Goal: Task Accomplishment & Management: Manage account settings

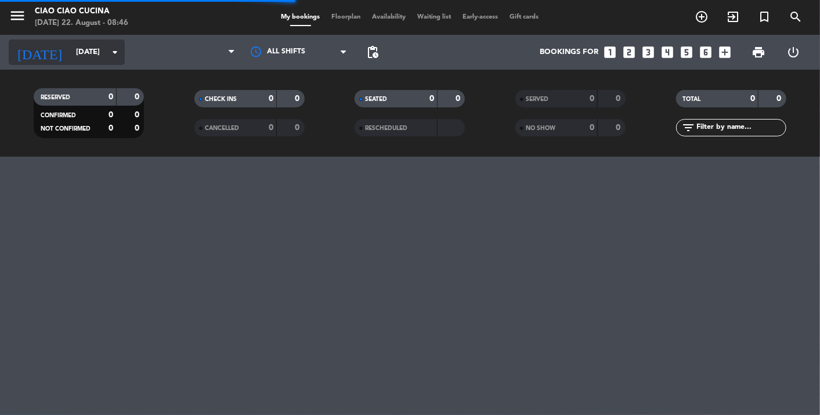
click at [70, 51] on input "[DATE]" at bounding box center [120, 52] width 100 height 21
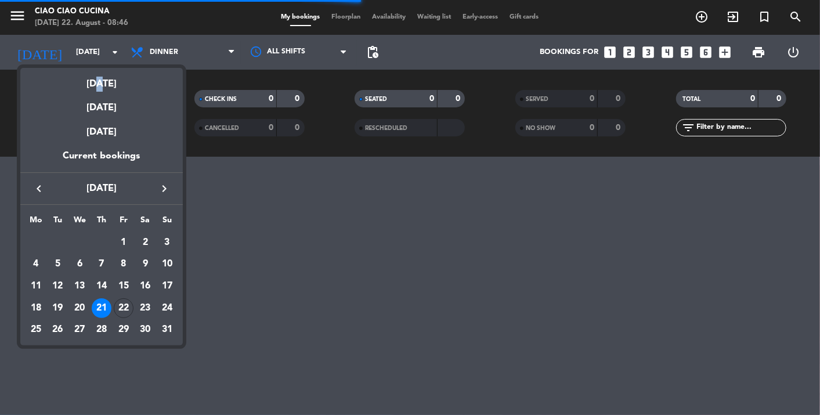
click at [96, 85] on div "[DATE]" at bounding box center [101, 80] width 162 height 24
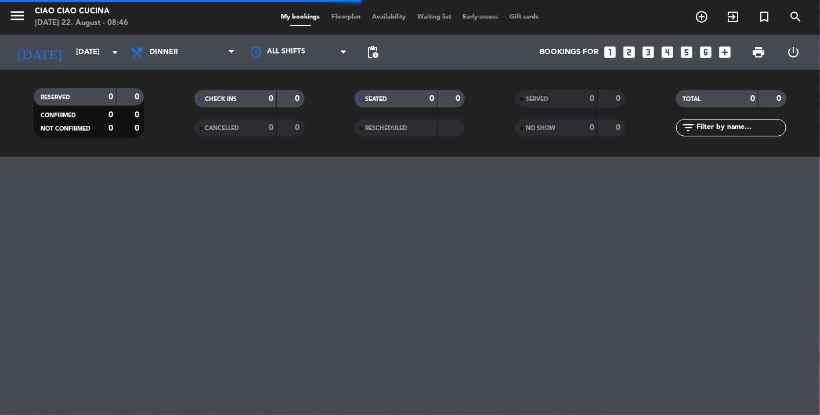
type input "[DATE]"
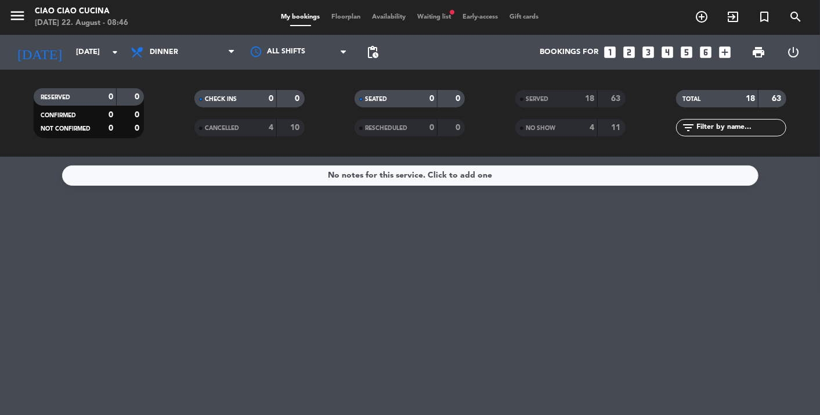
click at [429, 16] on span "Waiting list fiber_manual_record" at bounding box center [434, 17] width 45 height 6
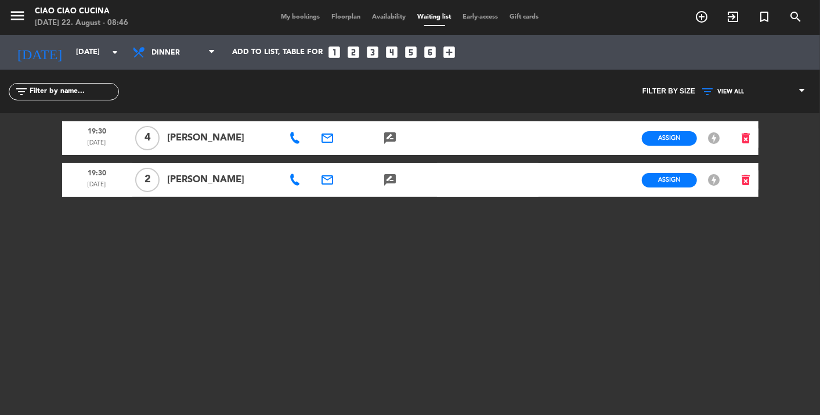
click at [300, 16] on span "My bookings" at bounding box center [301, 17] width 50 height 6
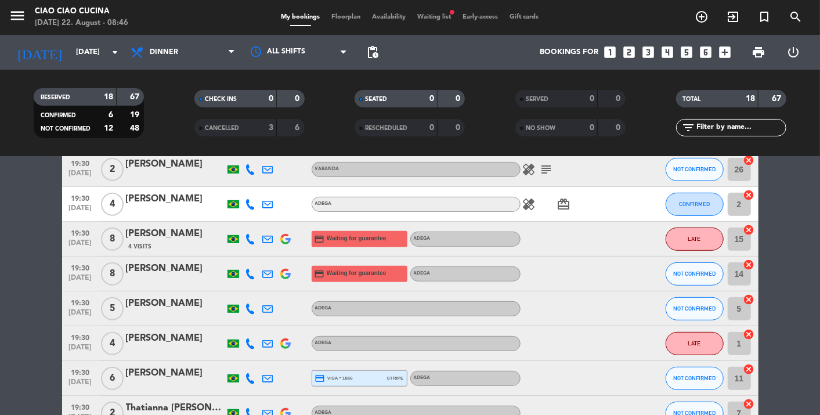
scroll to position [322, 0]
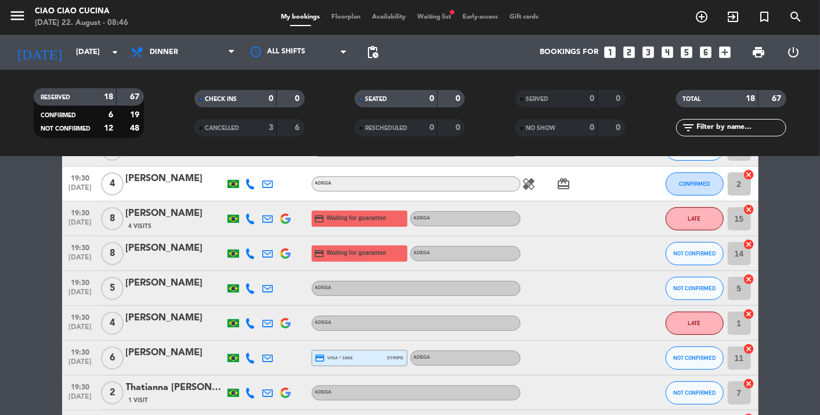
click at [267, 250] on icon at bounding box center [268, 253] width 10 height 10
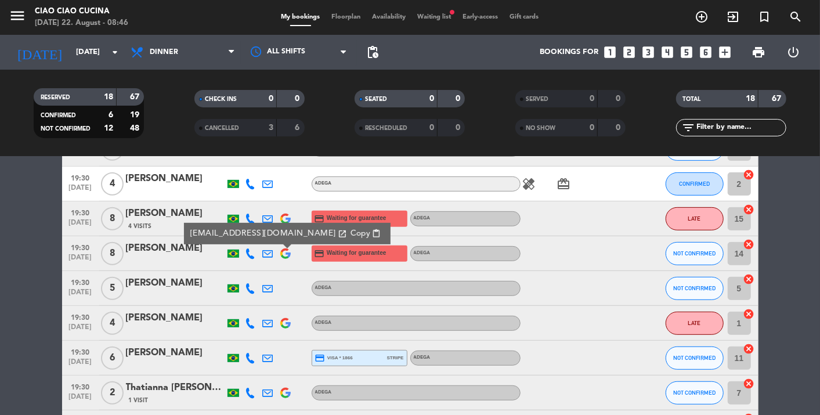
click at [35, 303] on bookings-row "19:30 [DATE] 3 [PERSON_NAME] ADEGA CONFIRMED 4 cancel 19:30 [DATE] 5 [PERSON_NA…" at bounding box center [410, 201] width 820 height 627
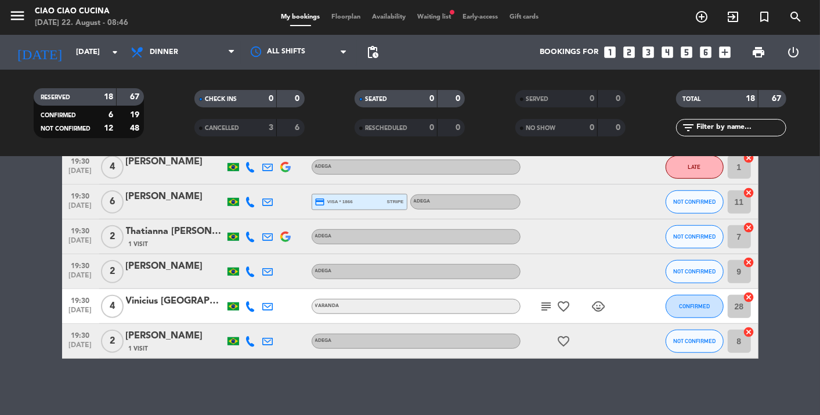
scroll to position [479, 0]
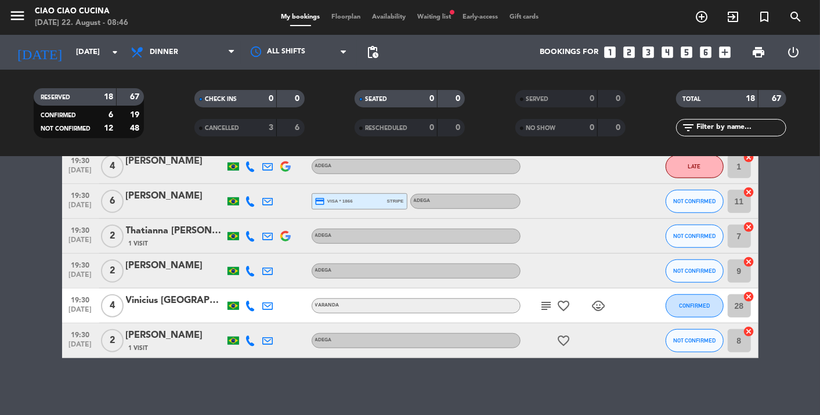
click at [353, 19] on span "Floorplan" at bounding box center [346, 17] width 41 height 6
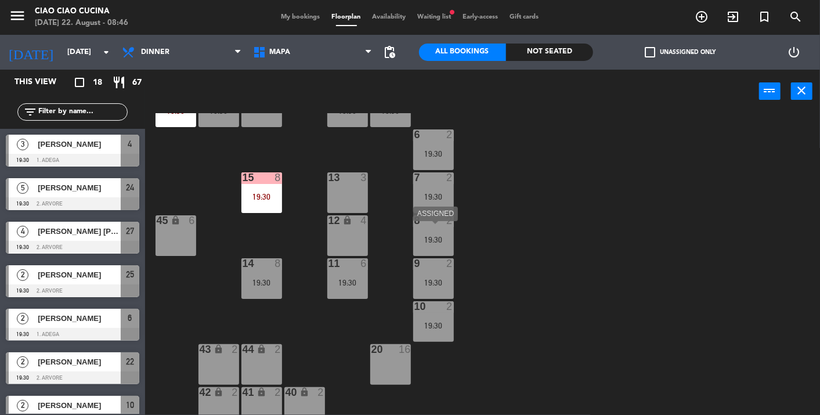
scroll to position [38, 0]
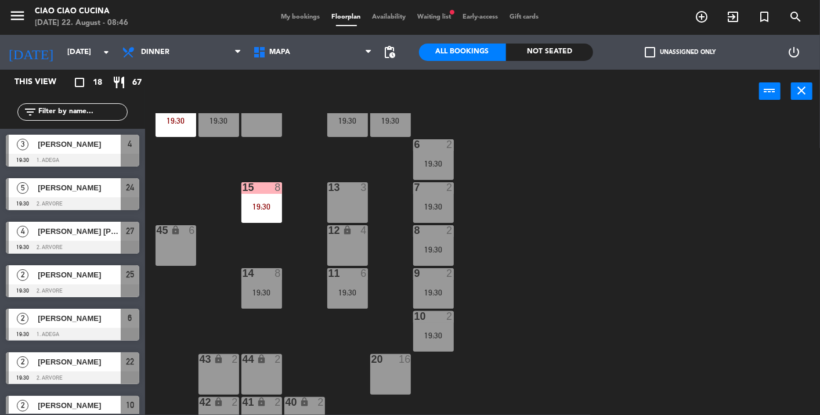
click at [361, 197] on div "13 3" at bounding box center [347, 202] width 41 height 41
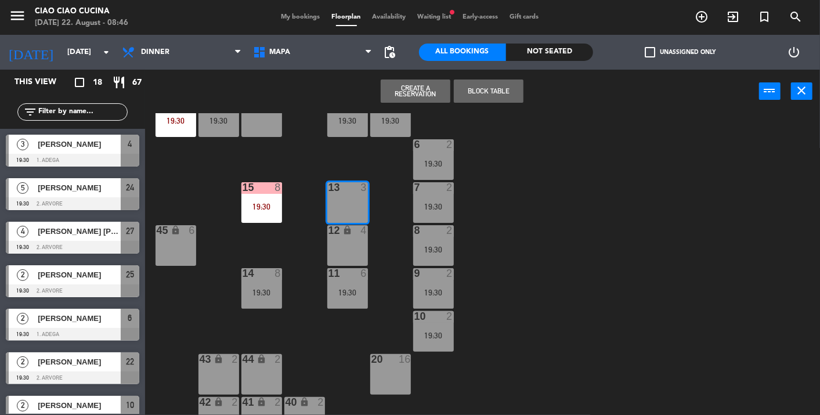
click at [482, 93] on button "Block Table" at bounding box center [489, 90] width 70 height 23
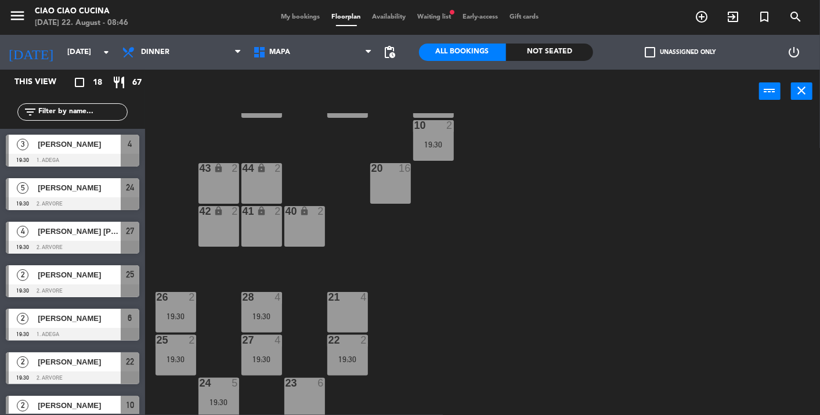
scroll to position [231, 0]
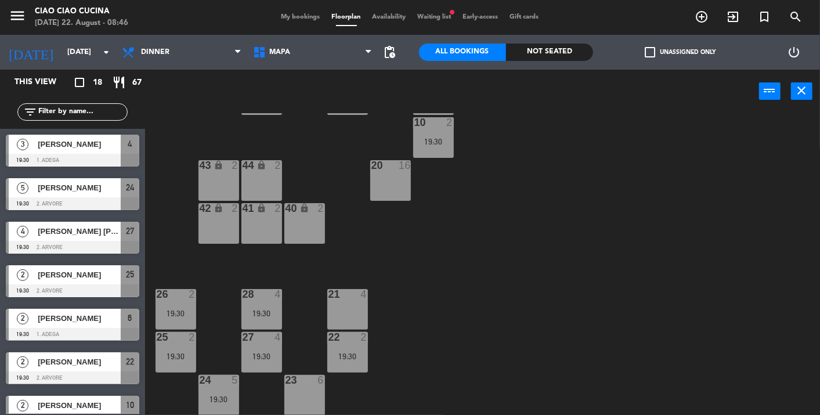
click at [342, 303] on div "21 4" at bounding box center [347, 309] width 41 height 41
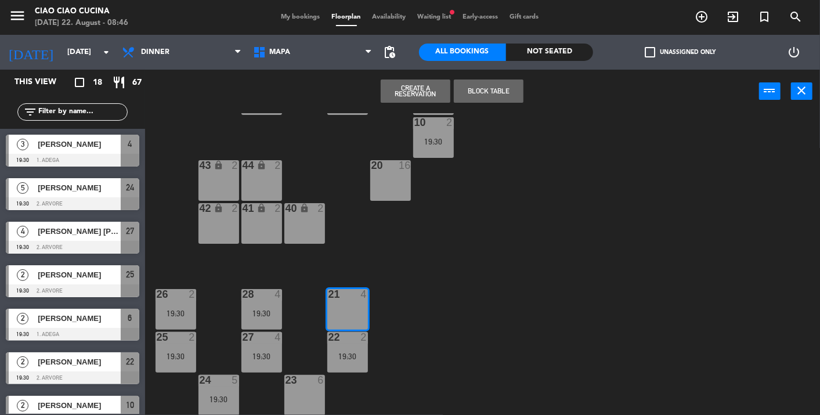
click at [510, 90] on button "Block Table" at bounding box center [489, 90] width 70 height 23
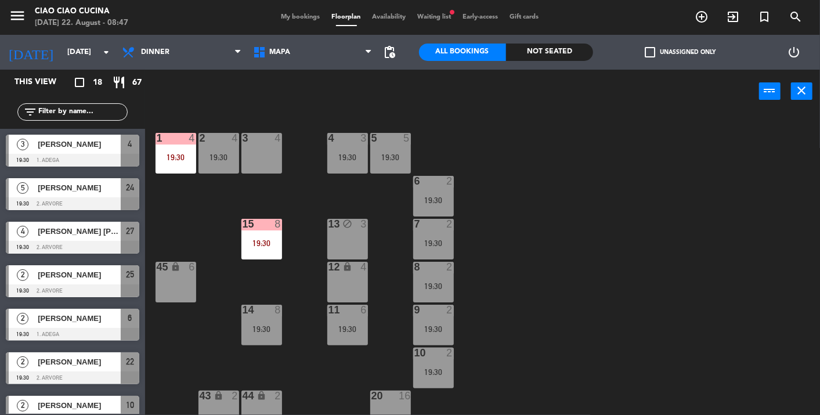
scroll to position [0, 0]
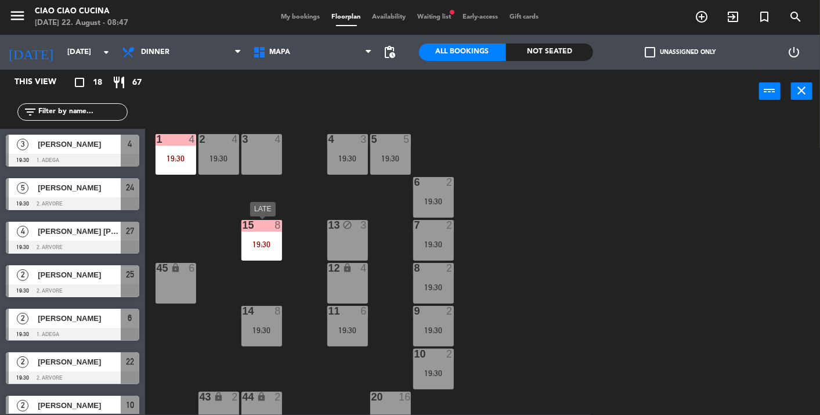
click at [276, 247] on div "19:30" at bounding box center [261, 244] width 41 height 8
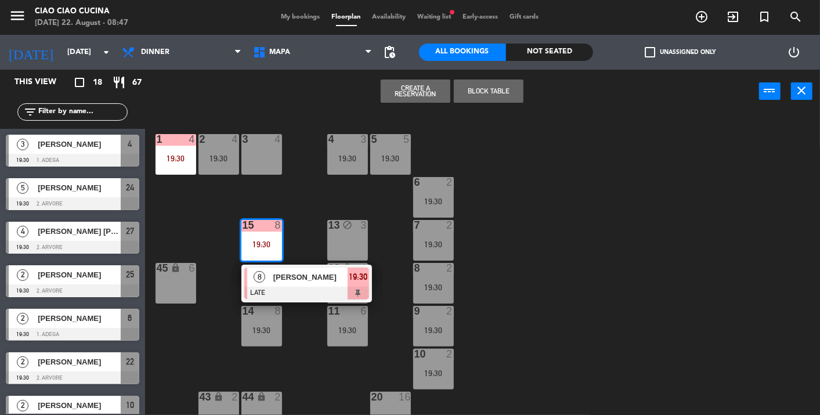
drag, startPoint x: 606, startPoint y: 240, endPoint x: 598, endPoint y: 240, distance: 8.7
click at [606, 240] on div "1 4 19:30 2 4 19:30 3 4 5 5 19:30 4 3 19:30 6 2 19:30 13 block 3 7 2 19:30 15 8…" at bounding box center [486, 264] width 667 height 302
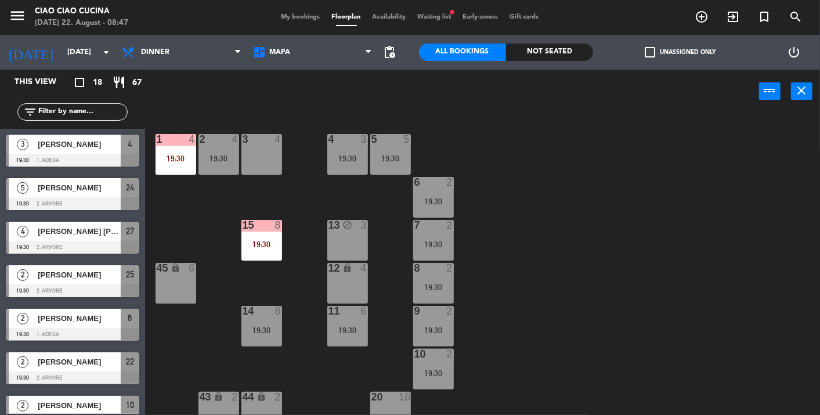
click at [252, 321] on div "14 8 19:30" at bounding box center [261, 326] width 41 height 41
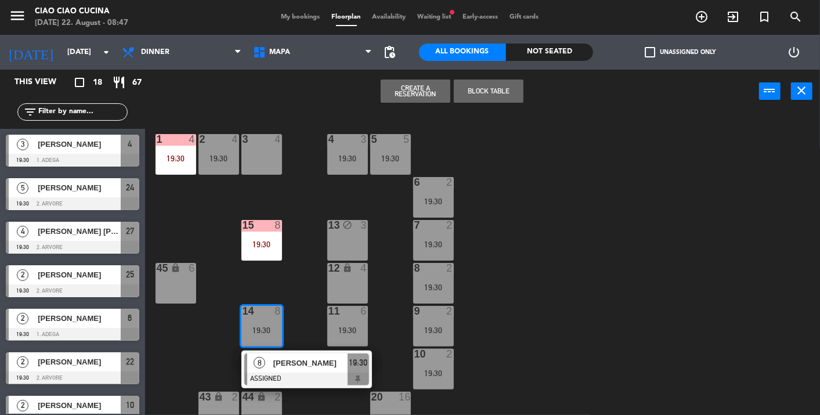
click at [331, 362] on span "[PERSON_NAME]" at bounding box center [310, 363] width 74 height 12
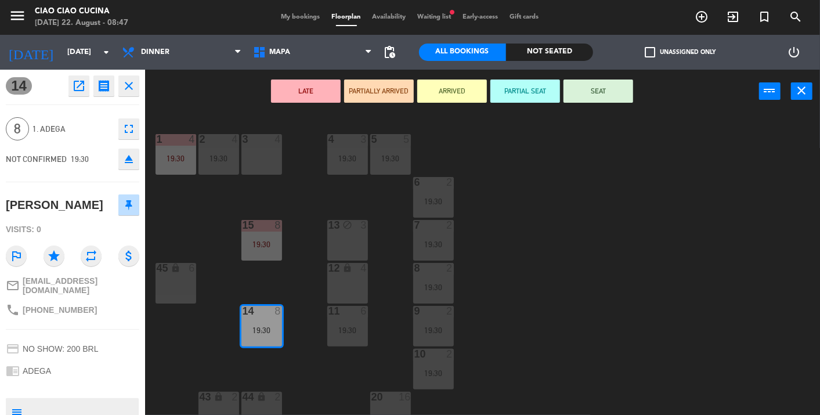
click at [77, 88] on icon "open_in_new" at bounding box center [79, 86] width 14 height 14
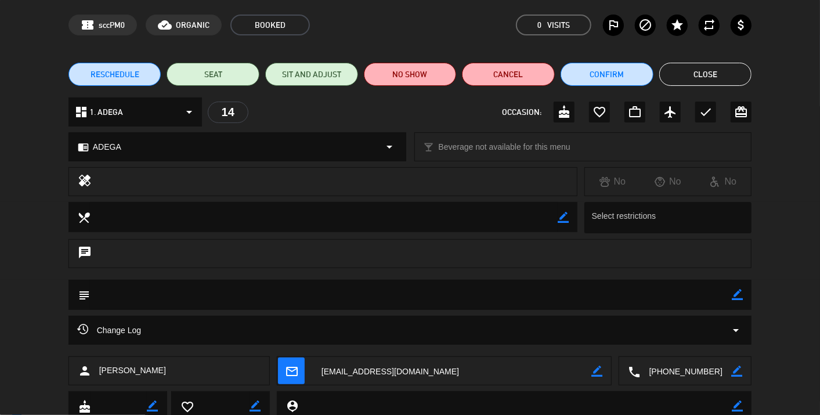
scroll to position [82, 0]
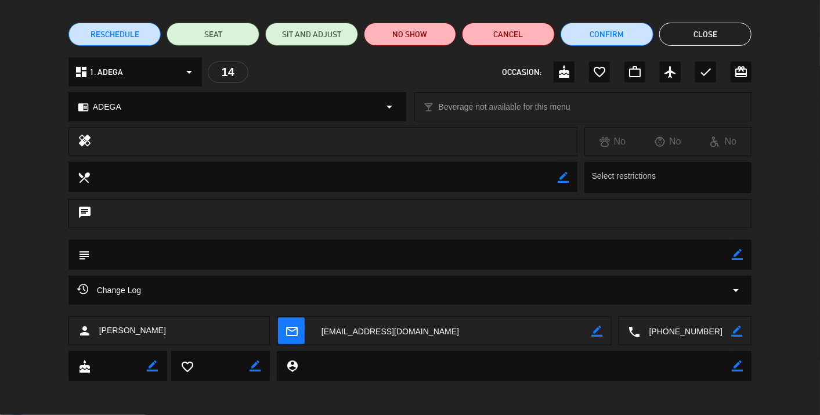
click at [722, 293] on div "Change Log arrow_drop_down" at bounding box center [410, 290] width 666 height 14
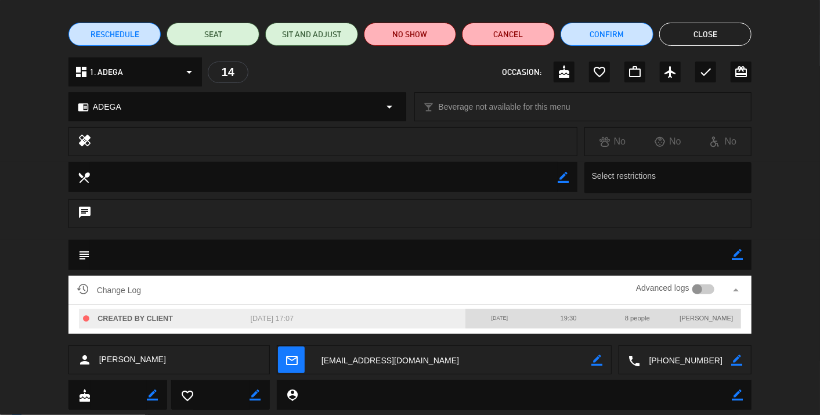
click at [704, 288] on div at bounding box center [703, 289] width 23 height 10
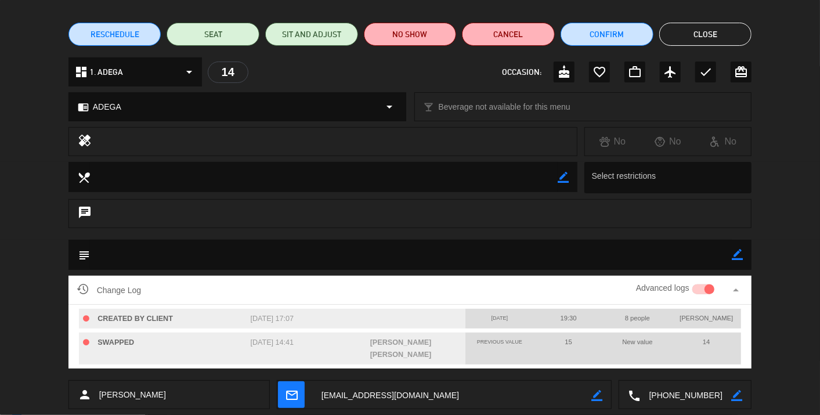
drag, startPoint x: 719, startPoint y: 35, endPoint x: 714, endPoint y: 38, distance: 6.0
click at [719, 36] on button "Close" at bounding box center [705, 34] width 93 height 23
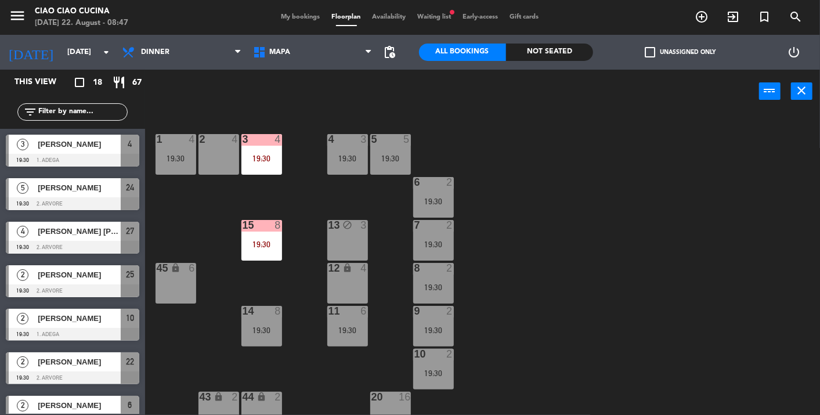
click at [292, 15] on span "My bookings" at bounding box center [301, 17] width 50 height 6
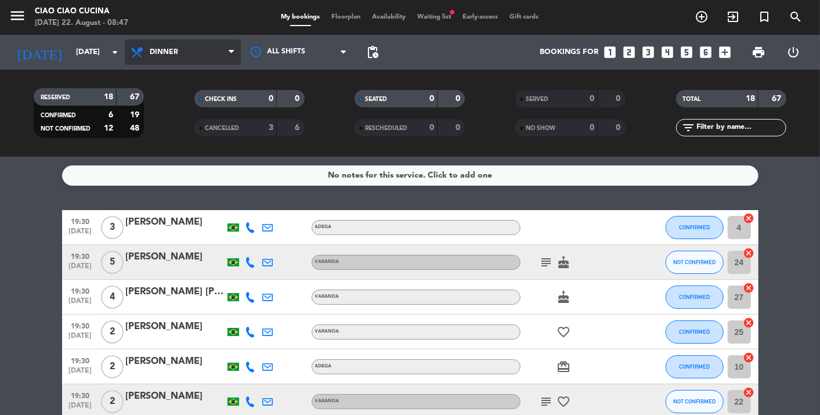
click at [164, 64] on span "Dinner" at bounding box center [183, 52] width 116 height 26
click at [174, 100] on div "menu Ciao Ciao Cucina [DATE] 22. August - 08:47 My bookings Floorplan Availabil…" at bounding box center [410, 78] width 820 height 157
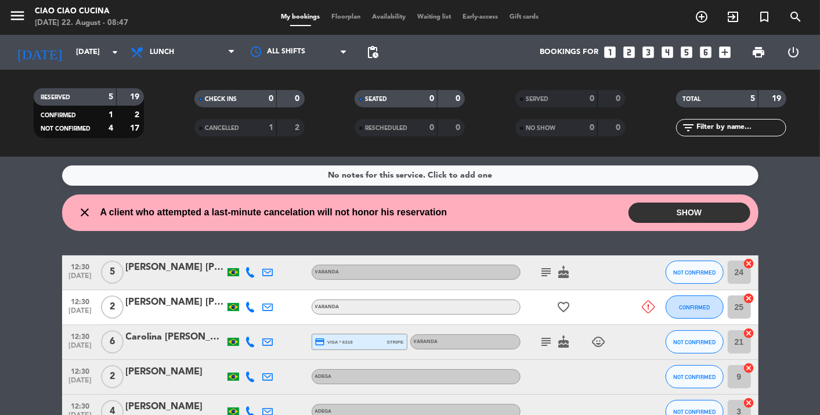
click at [703, 218] on button "SHOW" at bounding box center [689, 212] width 122 height 20
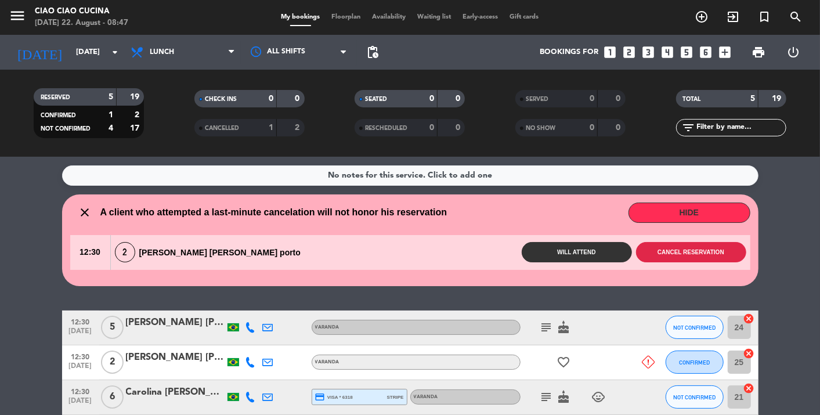
click at [700, 248] on button "Cancel reservation" at bounding box center [691, 252] width 110 height 20
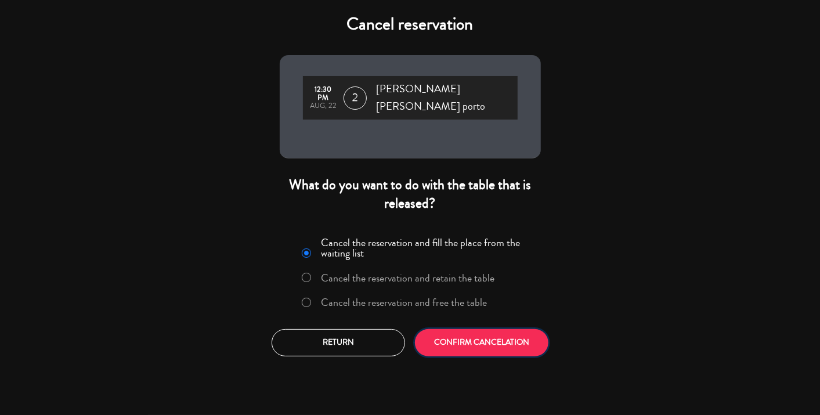
click at [515, 333] on button "CONFIRM CANCELATION" at bounding box center [481, 342] width 133 height 27
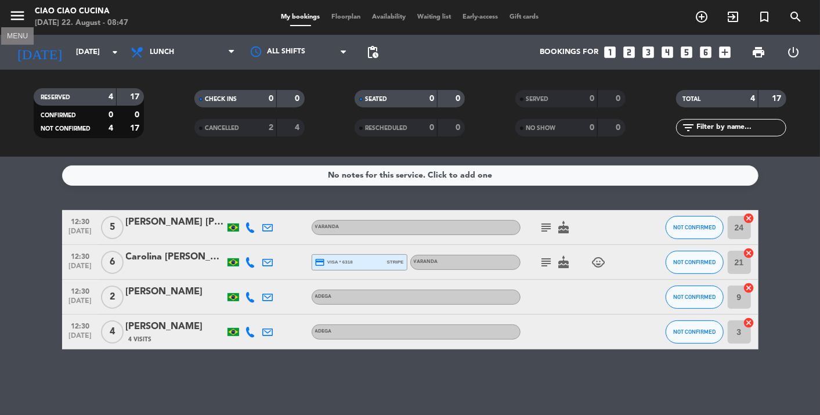
click at [16, 17] on icon "menu" at bounding box center [17, 15] width 17 height 17
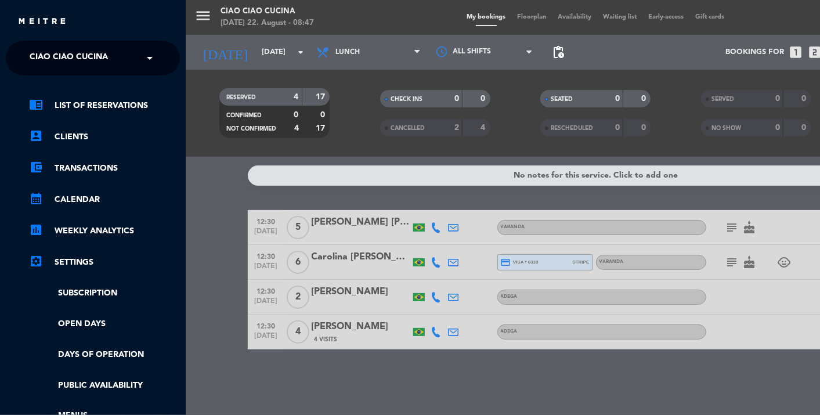
click at [137, 55] on input "text" at bounding box center [94, 59] width 142 height 26
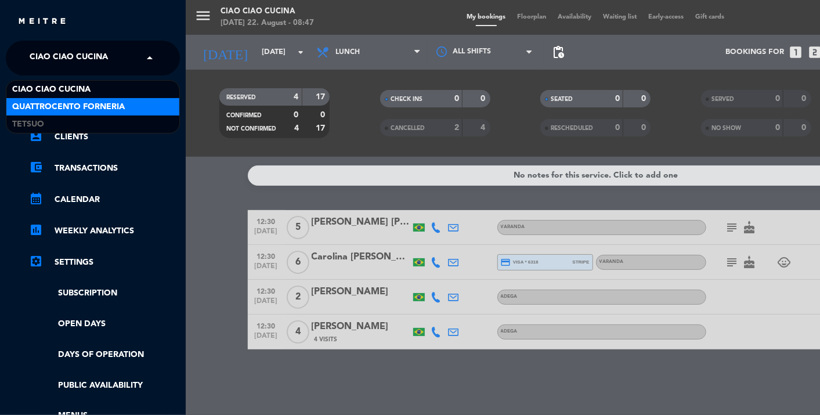
click at [113, 109] on span "Quattrocento Forneria" at bounding box center [68, 106] width 113 height 13
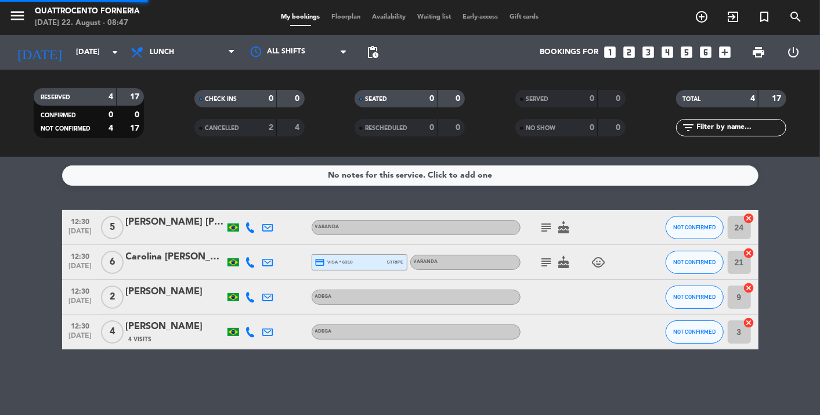
click at [151, 58] on span "Lunch" at bounding box center [183, 52] width 116 height 26
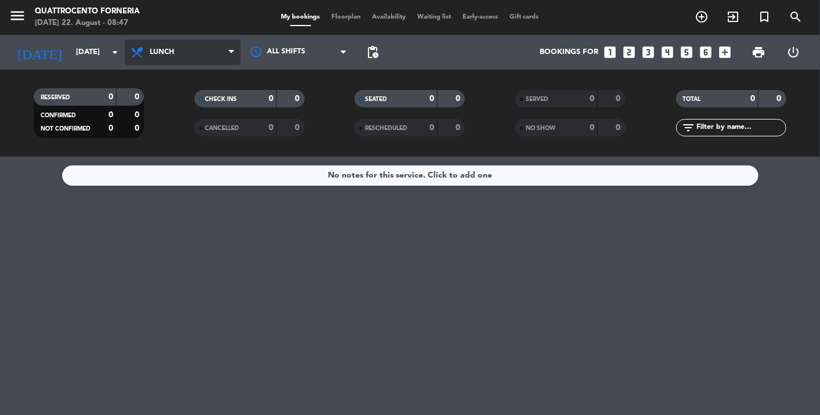
click at [183, 44] on span "Lunch" at bounding box center [183, 52] width 116 height 26
click at [182, 129] on div "menu Quattrocento Forneria [DATE] 22. August - 08:47 My bookings Floorplan Avai…" at bounding box center [410, 78] width 820 height 157
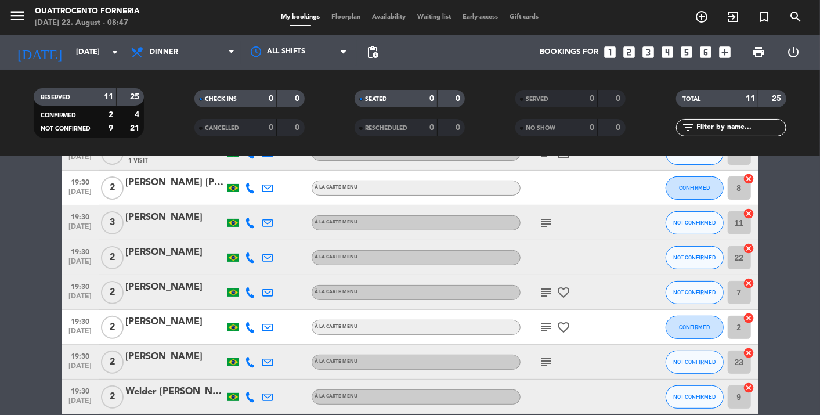
scroll to position [42, 0]
